Goal: Information Seeking & Learning: Find specific fact

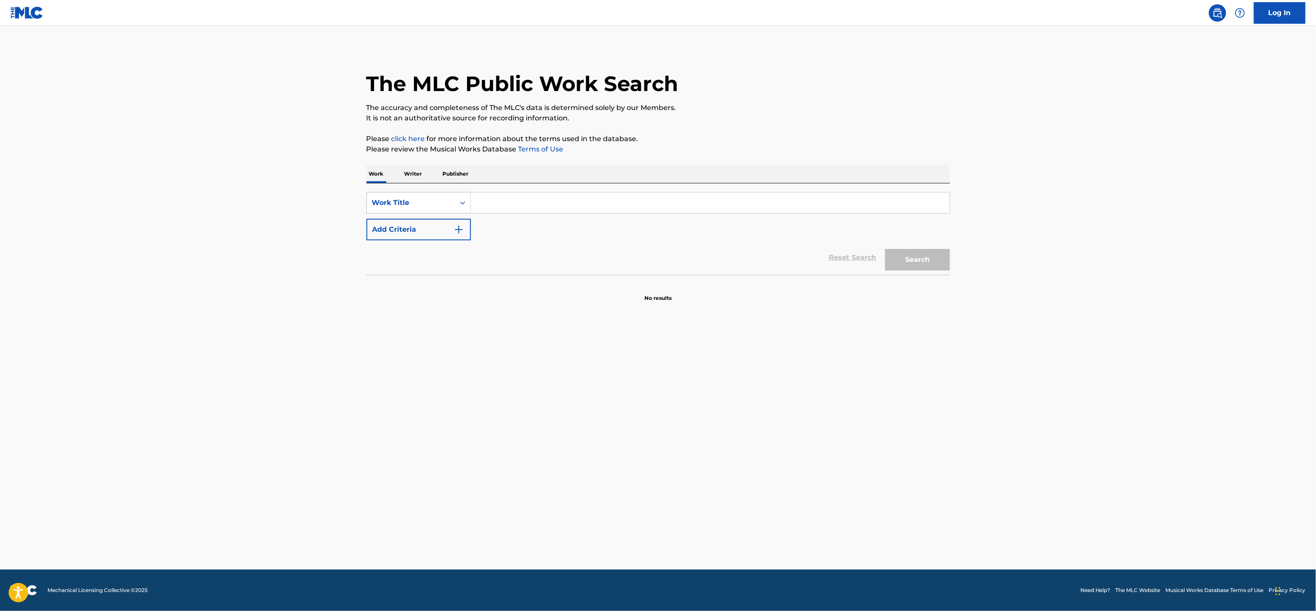
click at [454, 204] on div "Work Title" at bounding box center [411, 203] width 88 height 16
click at [422, 242] on div "Writer IPI" at bounding box center [419, 246] width 104 height 22
click at [503, 208] on input "Search Form" at bounding box center [710, 202] width 479 height 21
paste input "767.967.171"
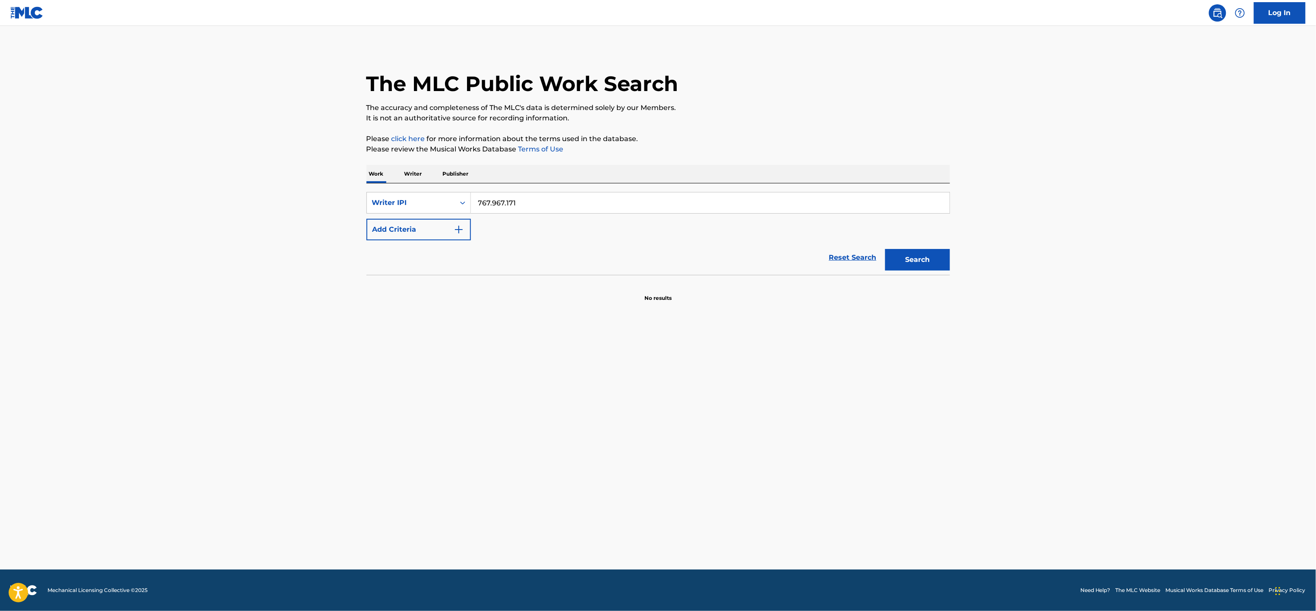
click at [925, 265] on button "Search" at bounding box center [917, 260] width 65 height 22
click at [925, 265] on div "Search" at bounding box center [915, 257] width 69 height 35
drag, startPoint x: 491, startPoint y: 201, endPoint x: 509, endPoint y: 204, distance: 18.8
click at [491, 201] on input "767.967.171" at bounding box center [710, 202] width 479 height 21
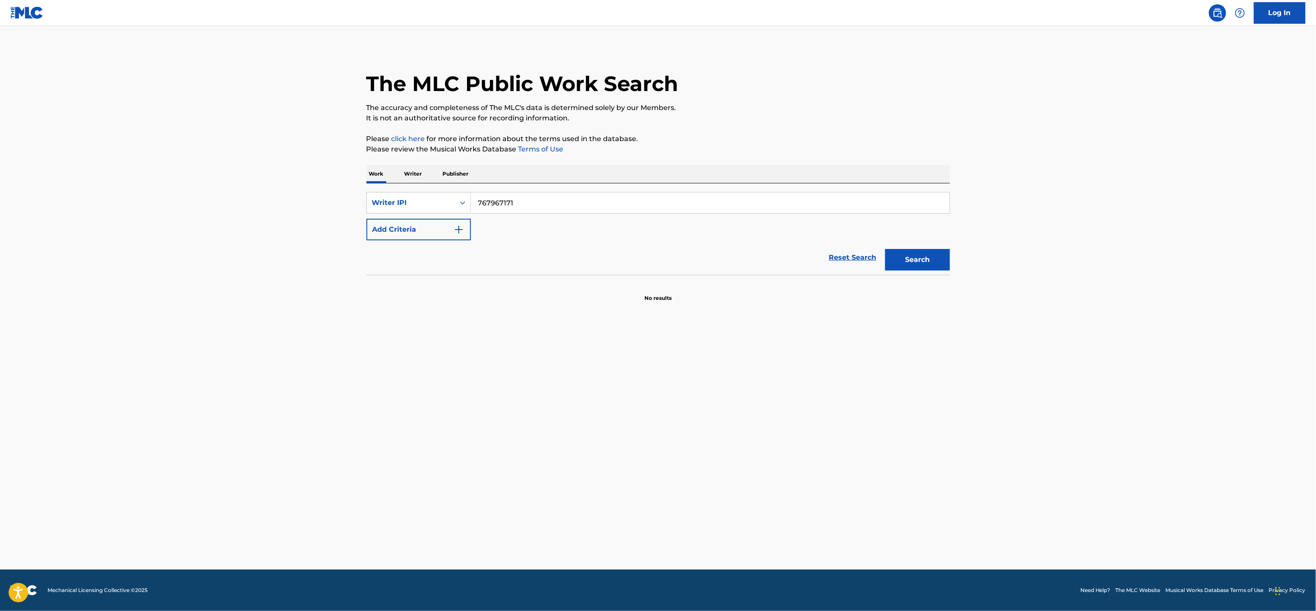
click at [594, 203] on input "767967171" at bounding box center [710, 202] width 479 height 21
type input "767967171"
click at [913, 265] on button "Search" at bounding box center [917, 260] width 65 height 22
click at [459, 207] on icon "Search Form" at bounding box center [462, 203] width 9 height 9
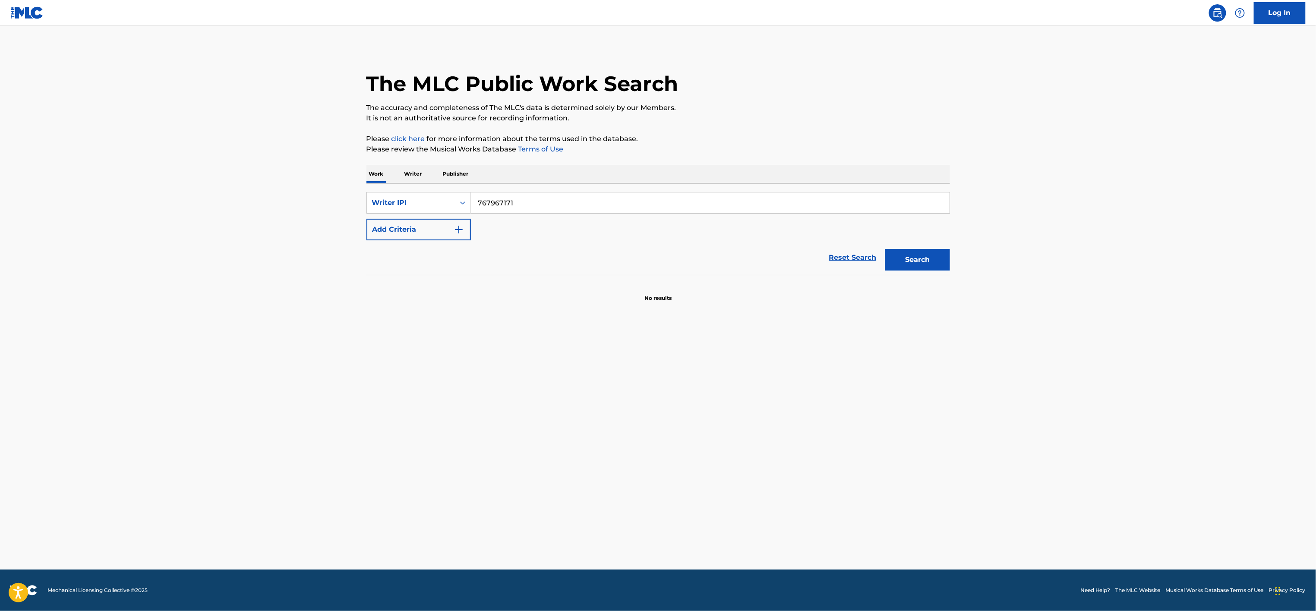
click at [411, 174] on p "Writer" at bounding box center [413, 174] width 23 height 18
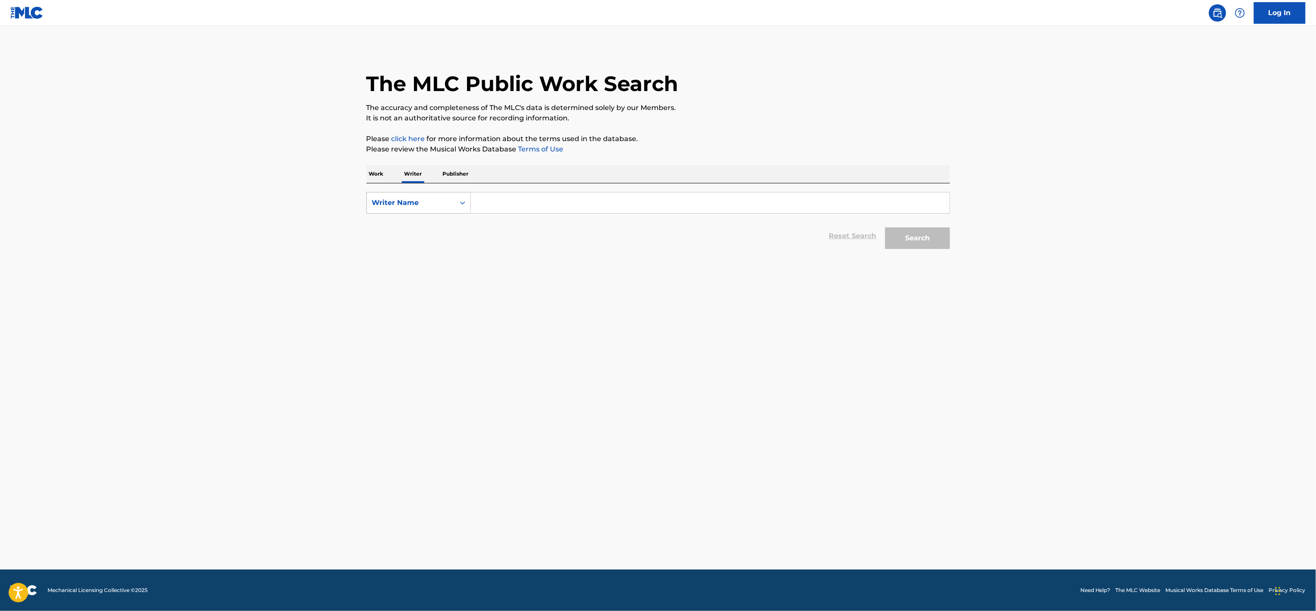
click at [449, 210] on div "Writer Name" at bounding box center [411, 203] width 88 height 16
click at [425, 224] on div "Writer IPI" at bounding box center [419, 225] width 104 height 22
click at [479, 208] on input "Search Form" at bounding box center [710, 202] width 479 height 21
click at [932, 235] on button "Search" at bounding box center [917, 238] width 65 height 22
click at [505, 205] on input "767.967.171" at bounding box center [710, 202] width 479 height 21
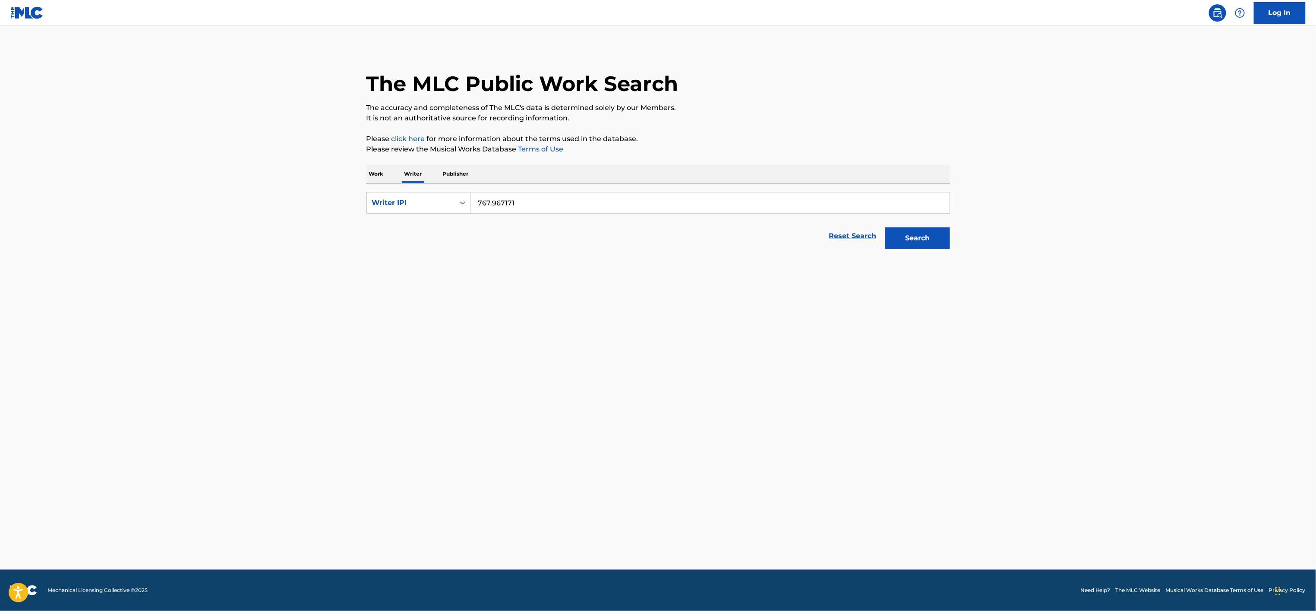
click at [491, 204] on input "767.967171" at bounding box center [710, 202] width 479 height 21
click at [885, 227] on button "Search" at bounding box center [917, 238] width 65 height 22
type input "767 967 171"
click at [929, 246] on button "Search" at bounding box center [917, 238] width 65 height 22
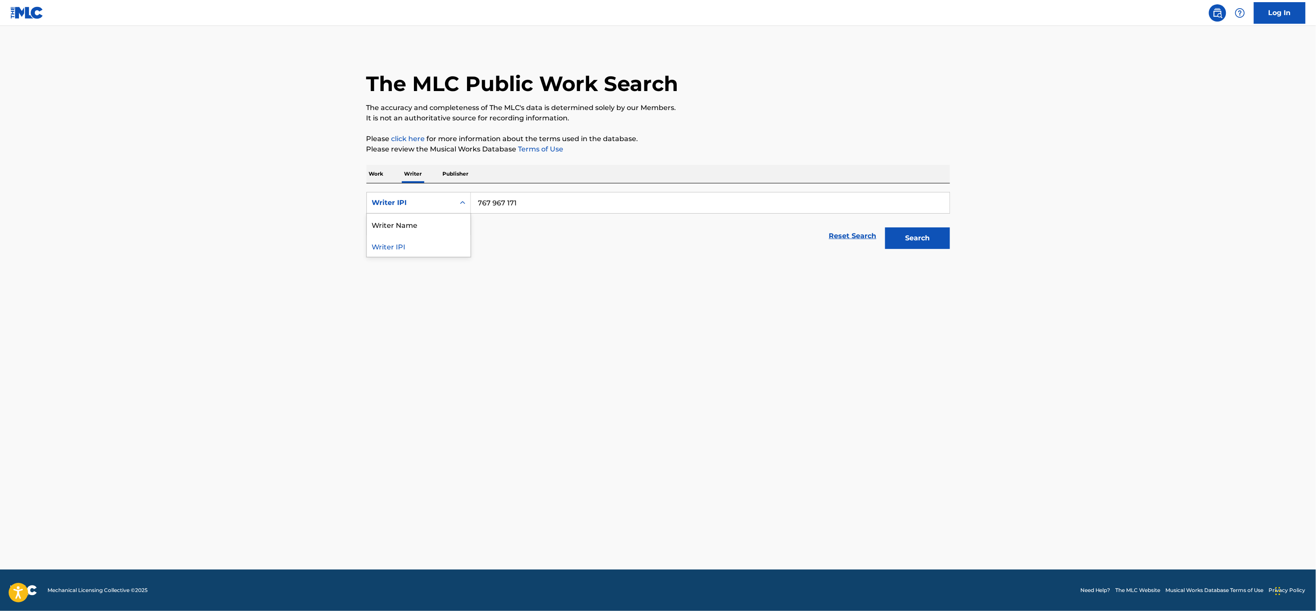
click at [451, 200] on div "Writer IPI" at bounding box center [411, 203] width 88 height 16
click at [426, 225] on div "Writer Name" at bounding box center [419, 225] width 104 height 22
click at [514, 200] on input "Search Form" at bounding box center [710, 202] width 479 height 21
type input "[PERSON_NAME]"
click at [938, 243] on button "Search" at bounding box center [917, 238] width 65 height 22
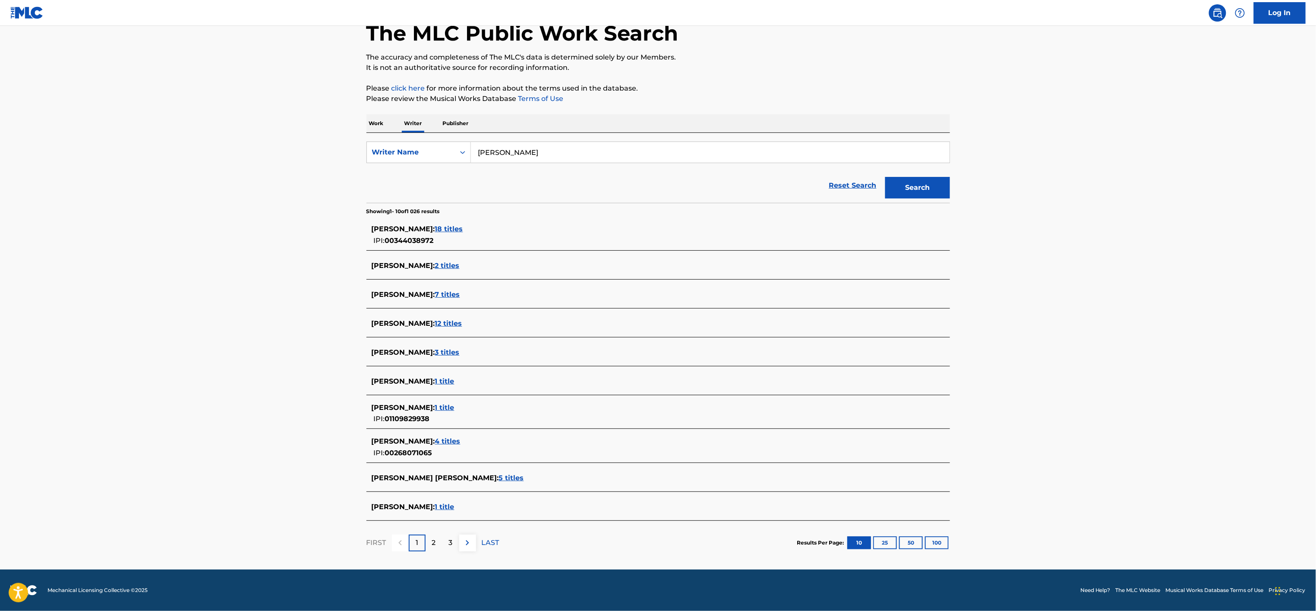
scroll to position [52, 0]
click at [438, 351] on span "3 titles" at bounding box center [447, 352] width 25 height 8
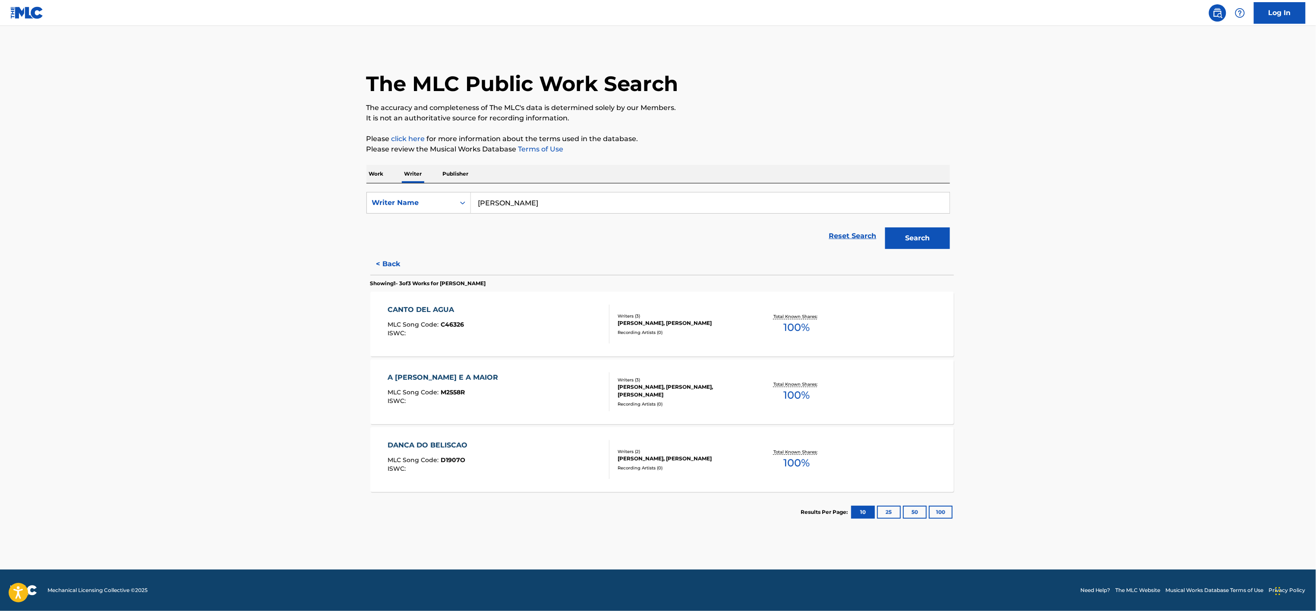
scroll to position [0, 0]
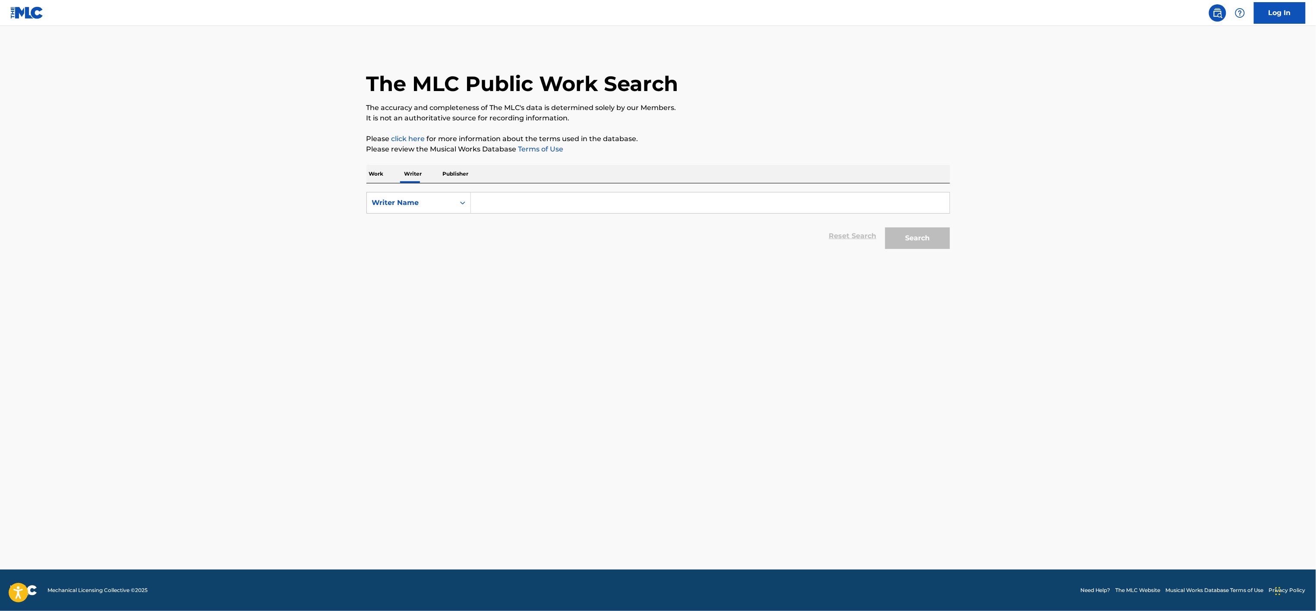
drag, startPoint x: 482, startPoint y: 190, endPoint x: 504, endPoint y: 212, distance: 31.4
click at [504, 212] on div "SearchWithCriteria6408e93d-e024-4ac4-bd98-7b8d07589430 Writer Name Reset Search…" at bounding box center [658, 218] width 584 height 70
click at [504, 212] on input "Search Form" at bounding box center [710, 202] width 479 height 21
click at [557, 220] on span "orano" at bounding box center [567, 222] width 20 height 8
click at [885, 241] on button "Search" at bounding box center [917, 238] width 65 height 22
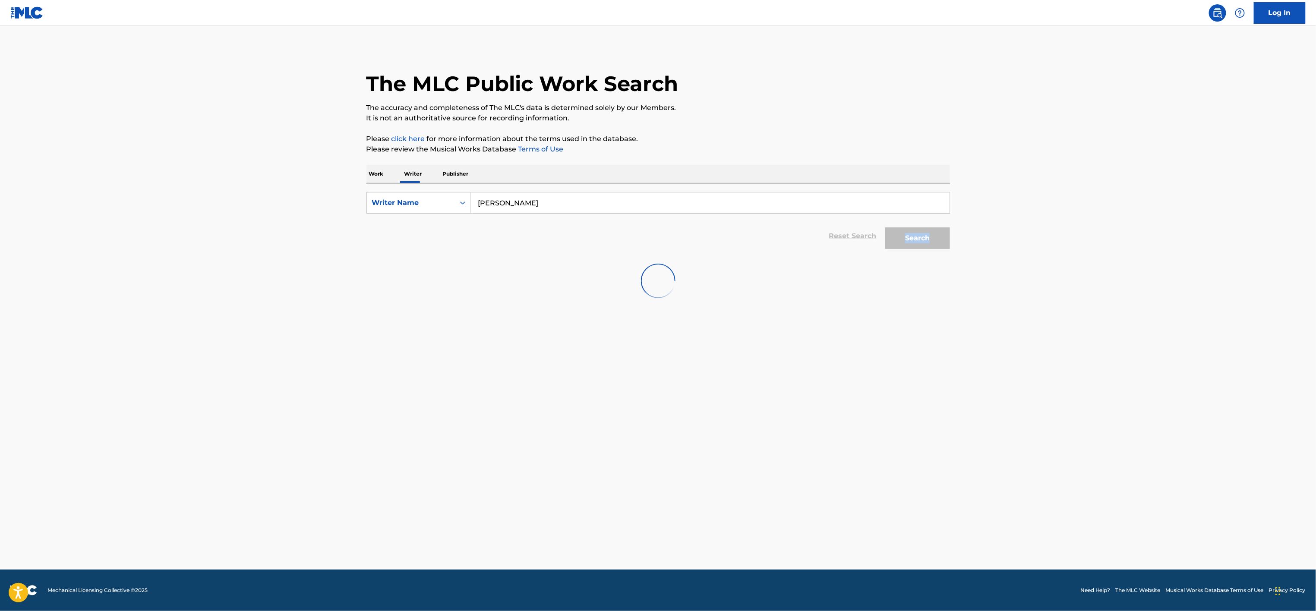
click at [885, 241] on div "Search" at bounding box center [915, 236] width 69 height 35
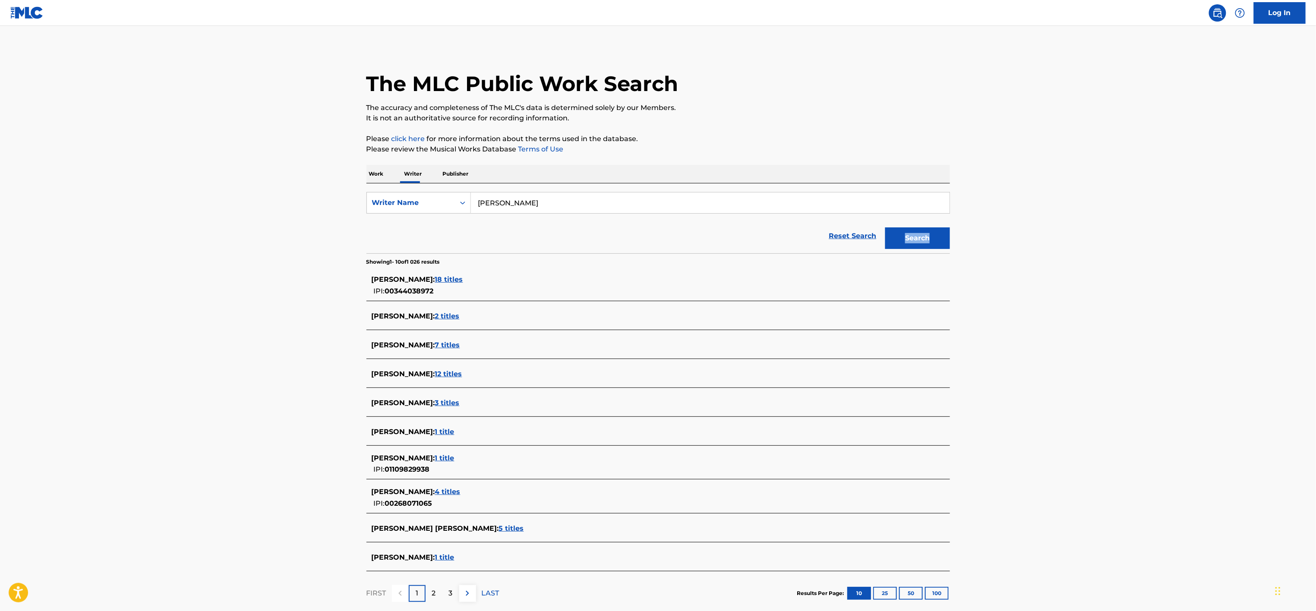
scroll to position [52, 0]
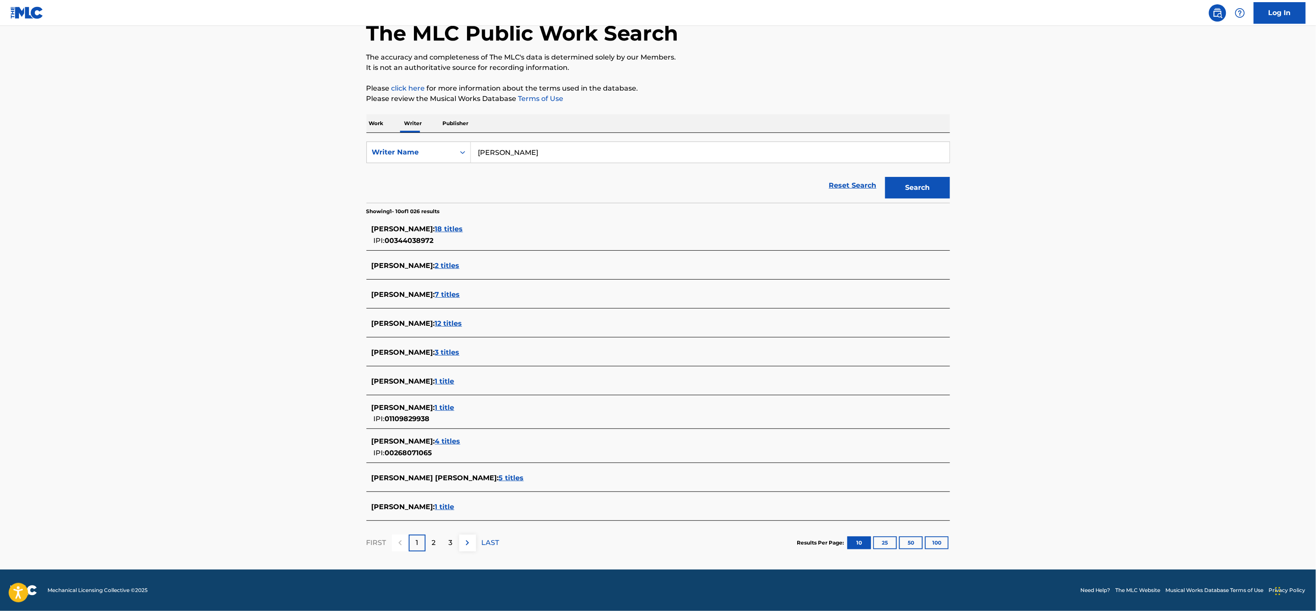
click at [438, 547] on div "2" at bounding box center [434, 543] width 17 height 17
click at [447, 547] on div "3" at bounding box center [450, 543] width 17 height 17
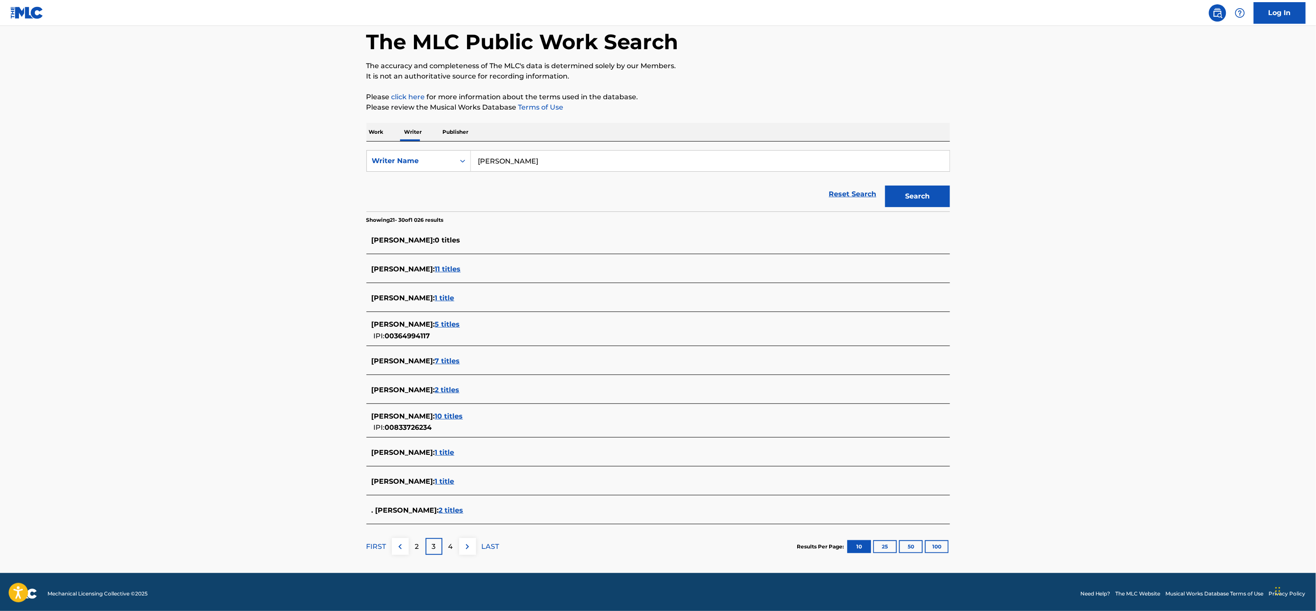
scroll to position [46, 0]
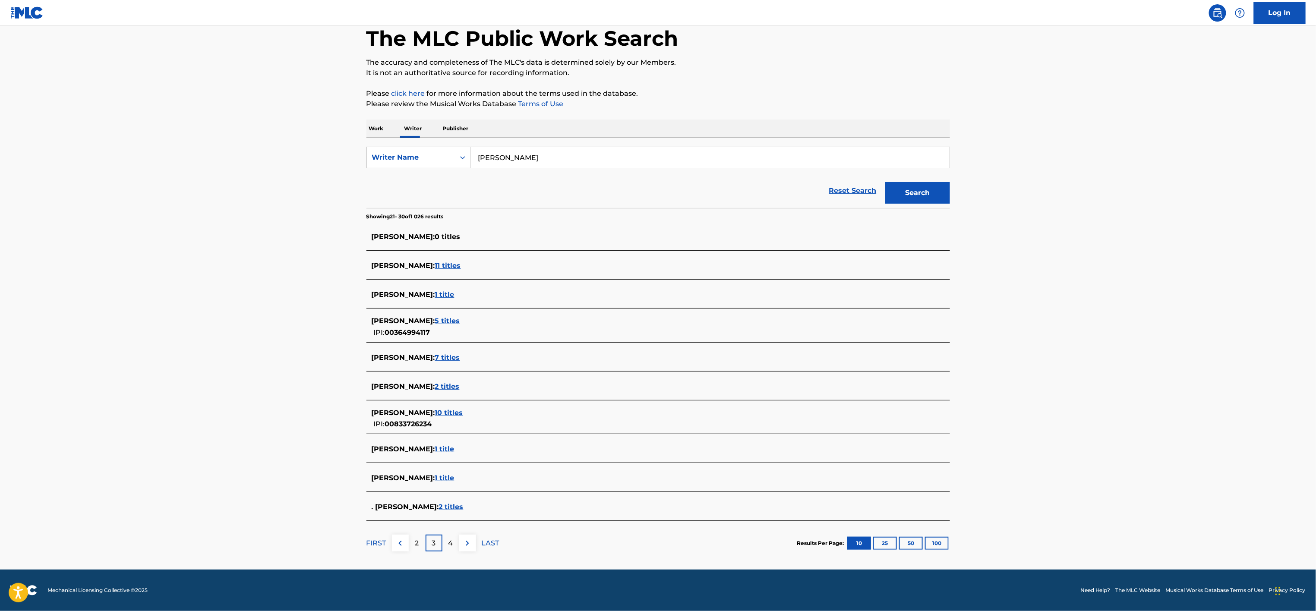
click at [400, 546] on img at bounding box center [400, 543] width 10 height 10
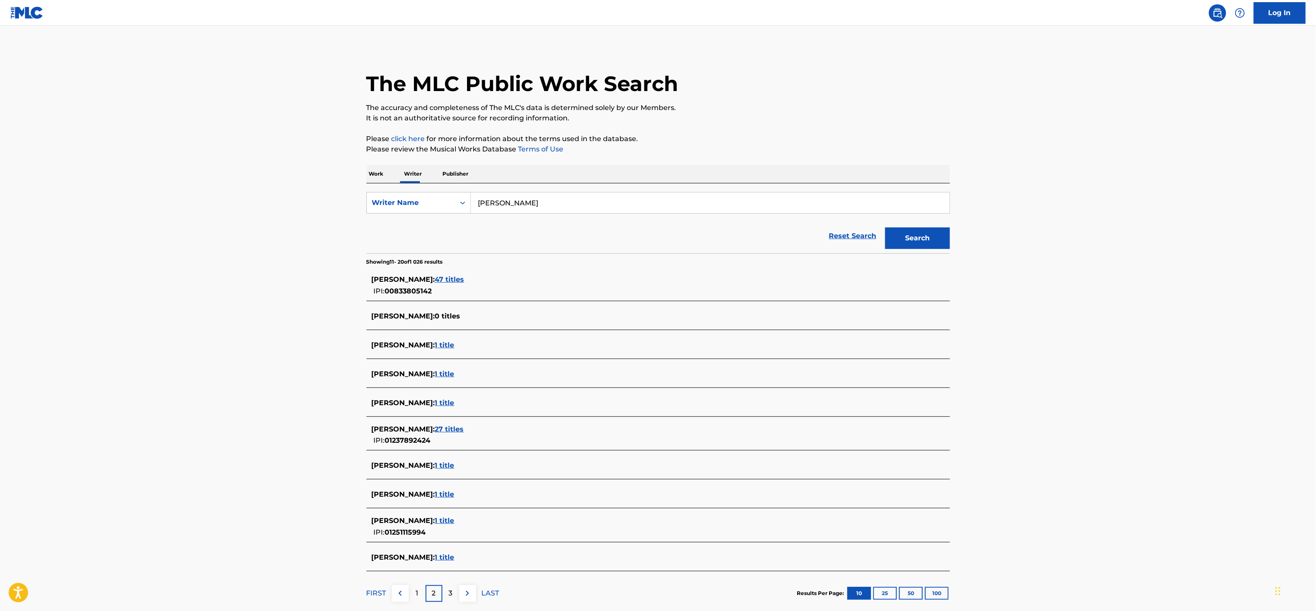
click at [424, 601] on div "1" at bounding box center [417, 593] width 17 height 17
click at [454, 430] on span "1 title" at bounding box center [444, 432] width 19 height 8
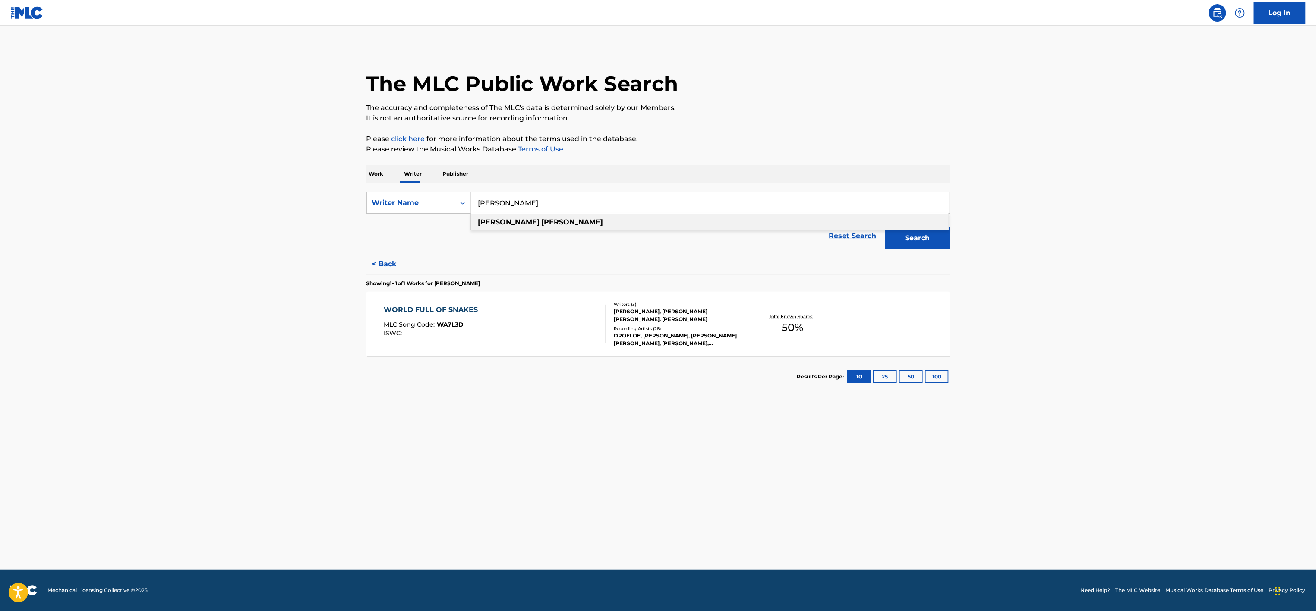
drag, startPoint x: 496, startPoint y: 202, endPoint x: 554, endPoint y: 201, distance: 57.8
click at [554, 201] on input "[PERSON_NAME]" at bounding box center [710, 202] width 479 height 21
type input "[PERSON_NAME]"
click at [885, 227] on button "Search" at bounding box center [917, 238] width 65 height 22
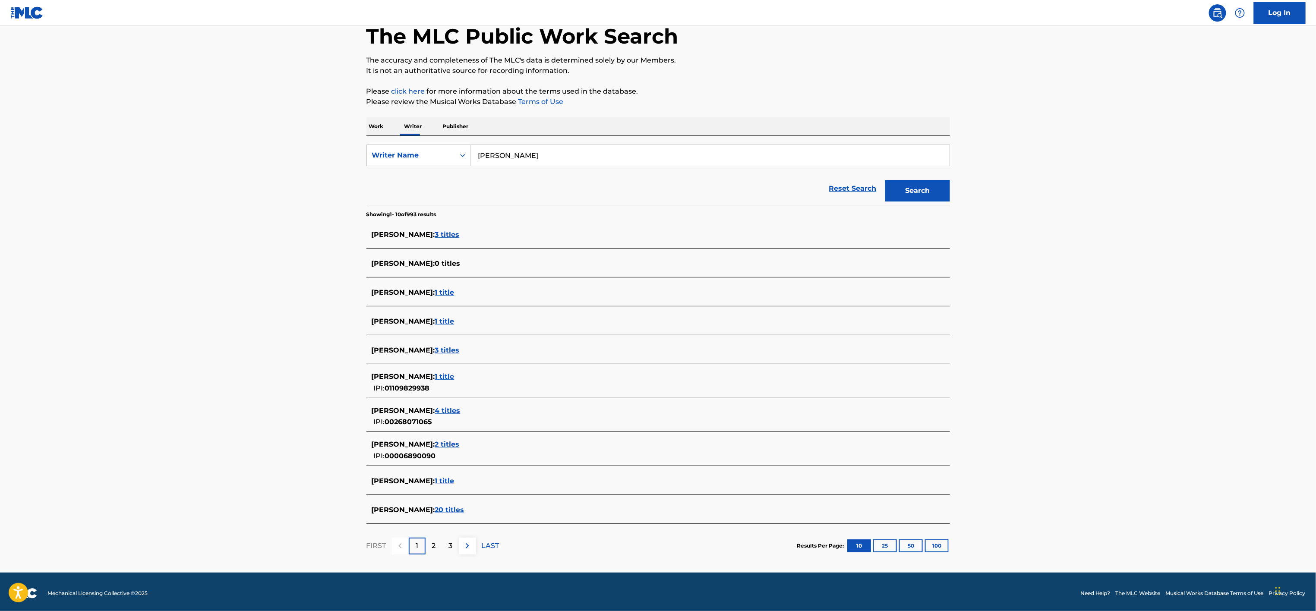
scroll to position [52, 0]
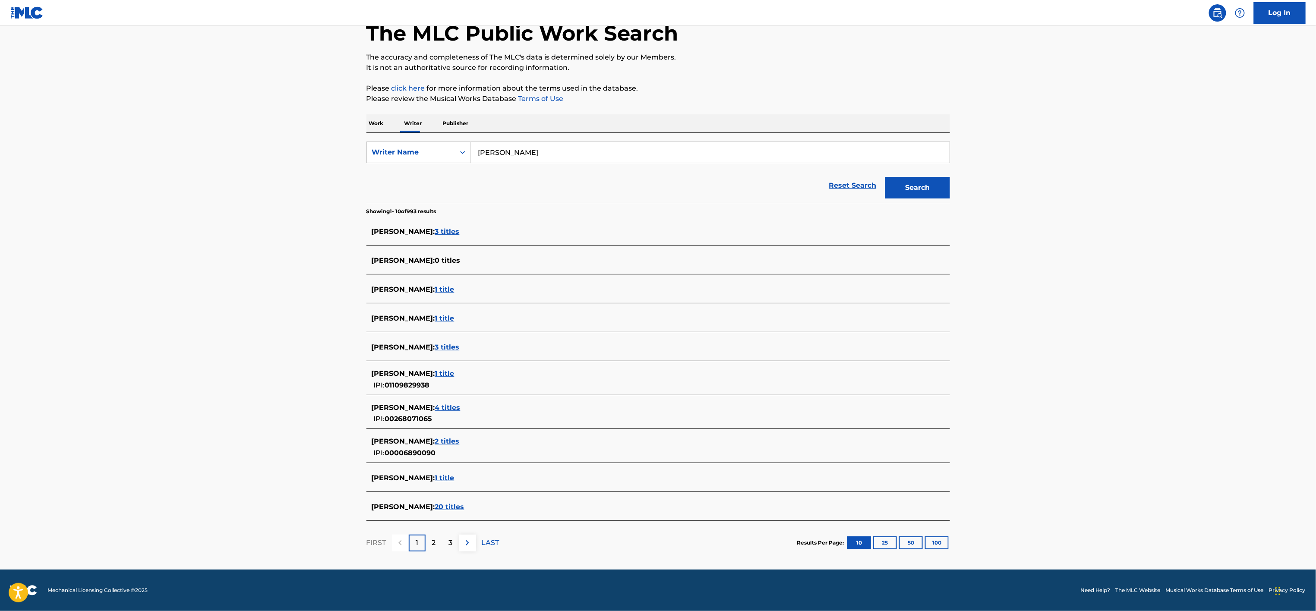
click at [439, 545] on div "2" at bounding box center [434, 543] width 17 height 17
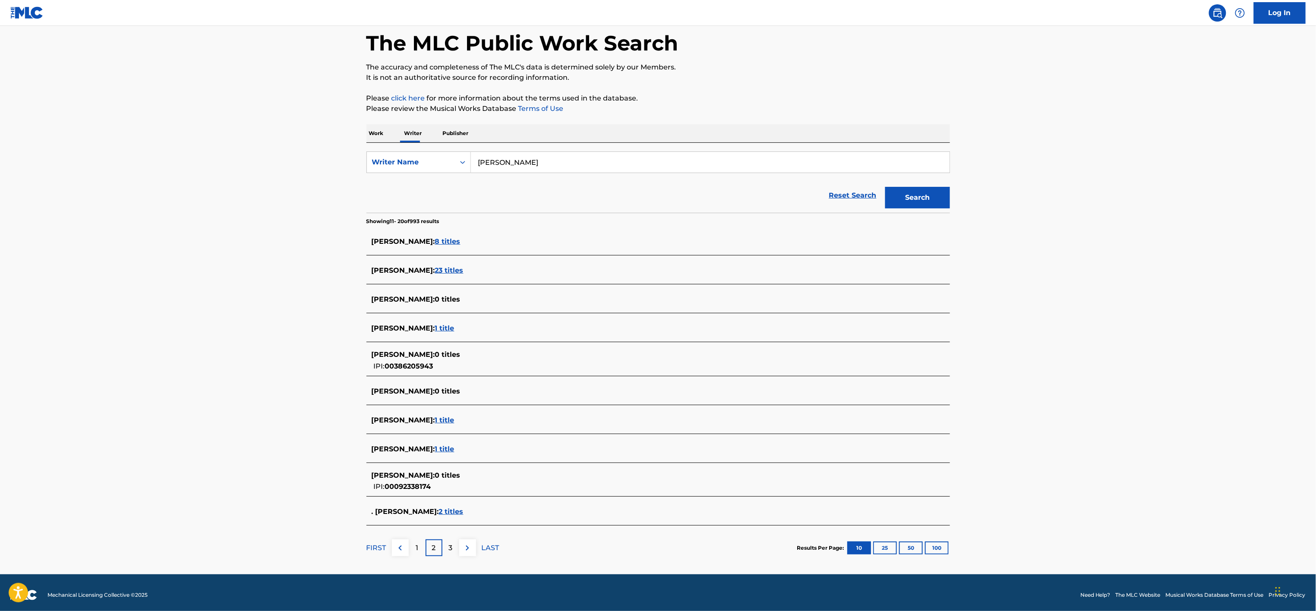
scroll to position [46, 0]
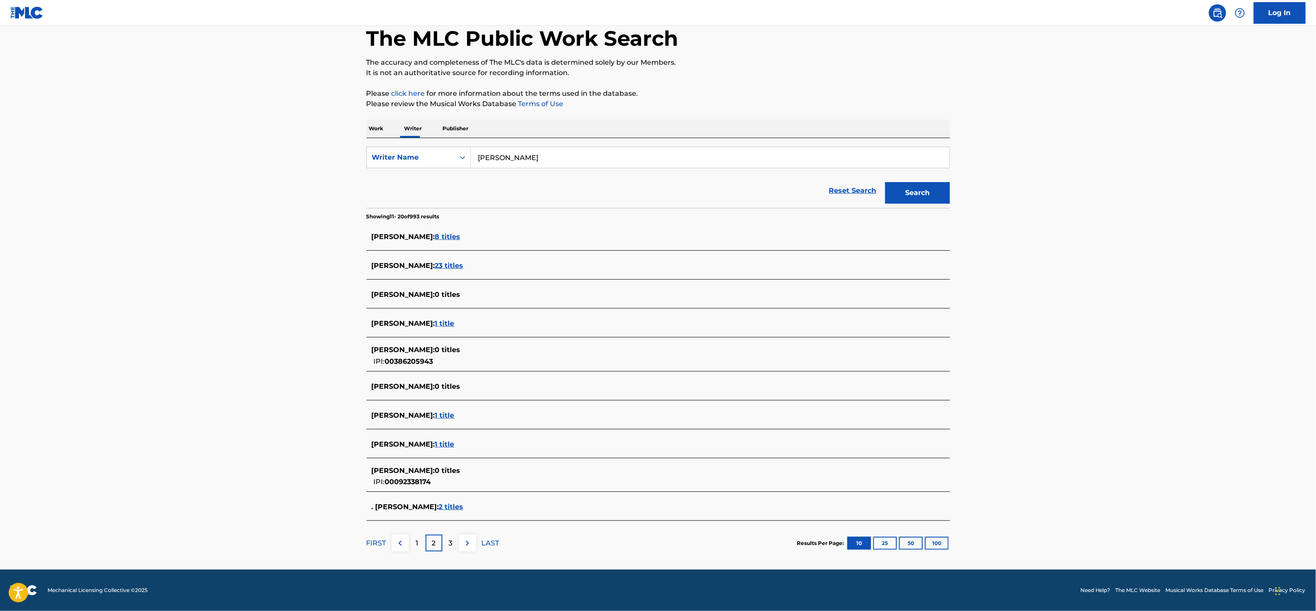
click at [449, 540] on p "3" at bounding box center [451, 543] width 4 height 10
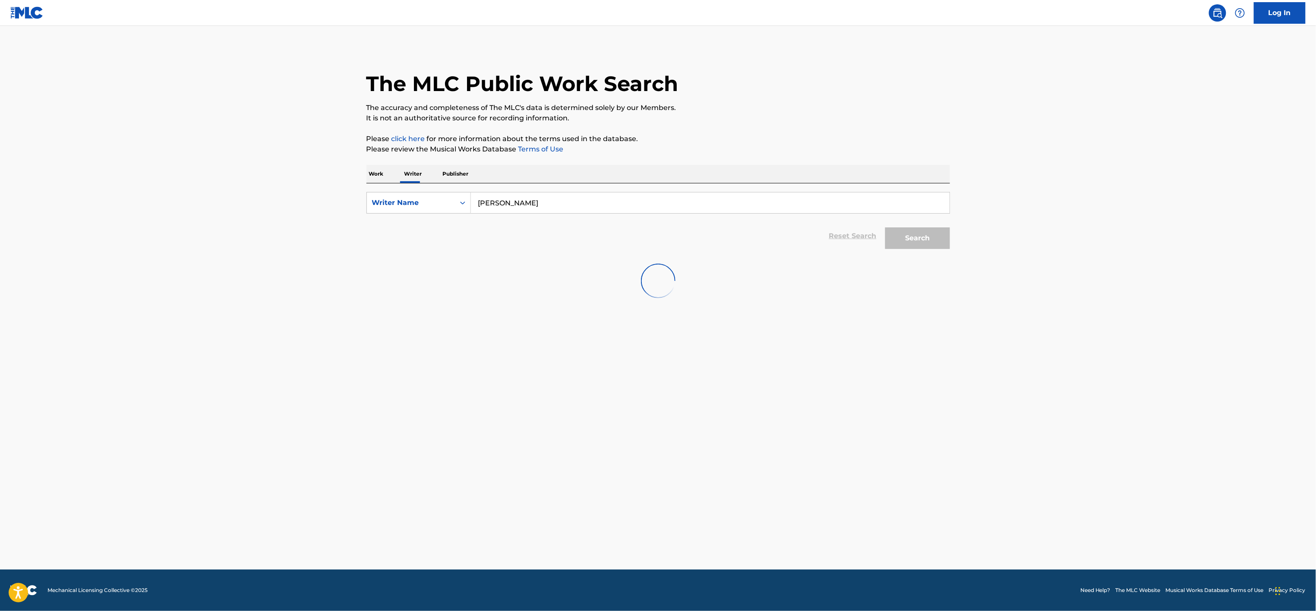
scroll to position [0, 0]
